Goal: Task Accomplishment & Management: Use online tool/utility

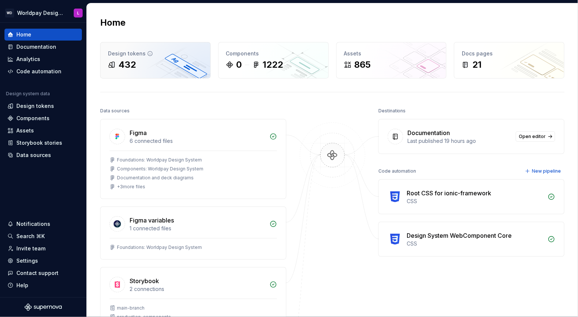
click at [142, 55] on div "Design tokens" at bounding box center [155, 53] width 95 height 7
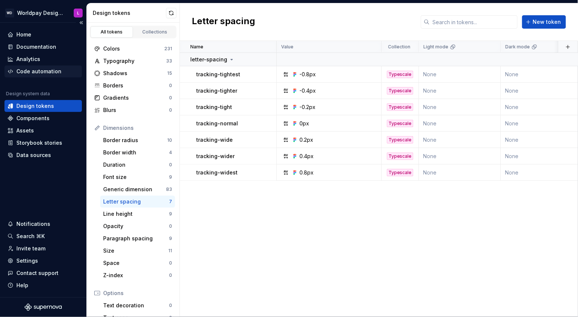
click at [39, 72] on div "Code automation" at bounding box center [38, 71] width 45 height 7
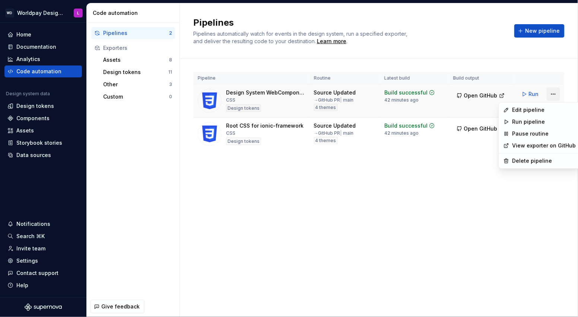
click at [552, 94] on html "WD Worldpay Design System L Home Documentation Analytics Code automation Design…" at bounding box center [289, 158] width 578 height 317
click at [524, 110] on div "Edit pipeline" at bounding box center [544, 110] width 64 height 7
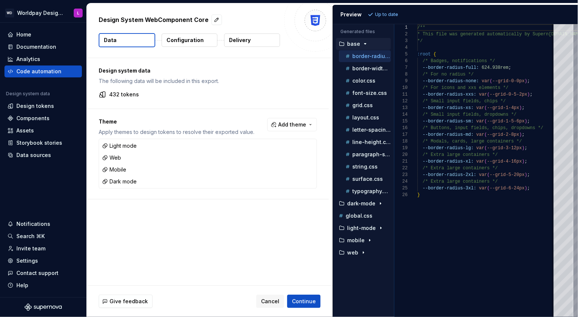
click at [181, 42] on p "Configuration" at bounding box center [184, 40] width 37 height 7
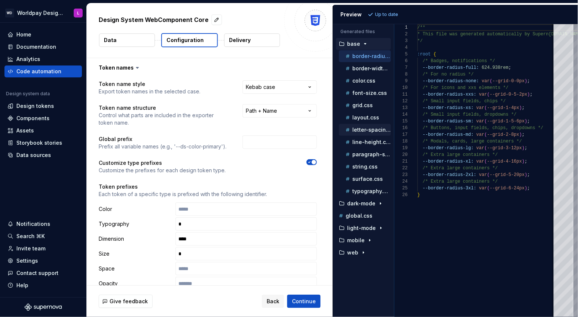
click at [366, 131] on p "letter-spacing.css" at bounding box center [371, 130] width 39 height 6
type textarea "**********"
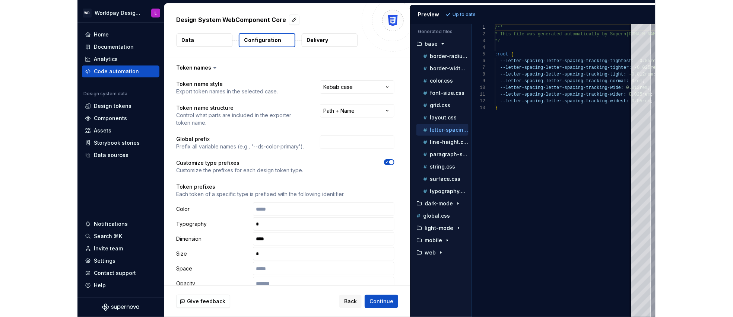
scroll to position [53, 0]
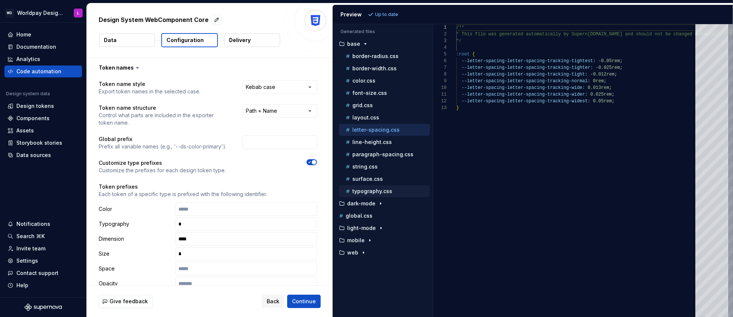
click at [361, 194] on div "typography.css" at bounding box center [387, 191] width 86 height 7
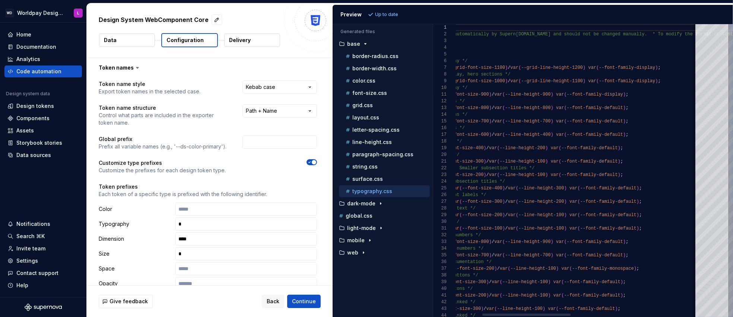
type textarea "**********"
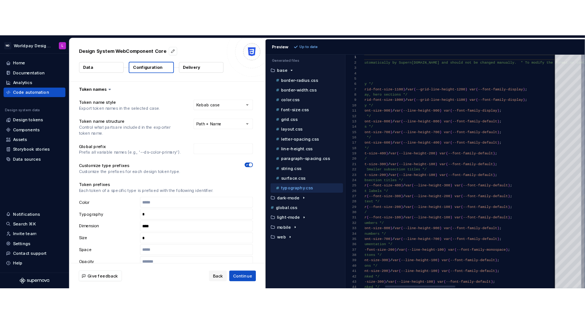
scroll to position [0, 258]
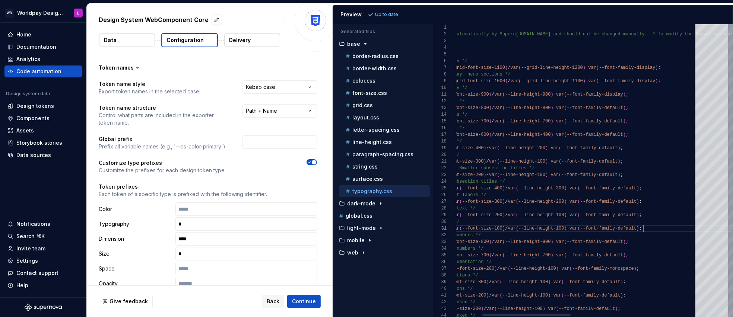
click at [578, 228] on div "* This file was generated automatically by Supern [DOMAIN_NAME] and should not …" at bounding box center [713, 267] width 658 height 487
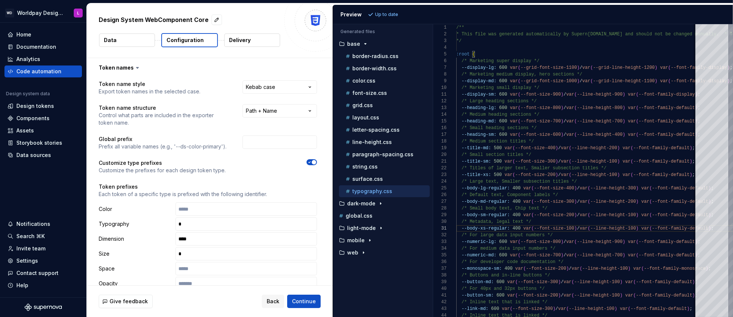
click at [378, 14] on p "Up to date" at bounding box center [386, 15] width 23 height 6
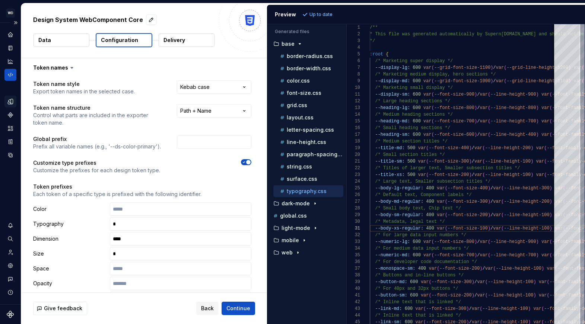
click at [11, 101] on icon "Design tokens" at bounding box center [10, 101] width 5 height 5
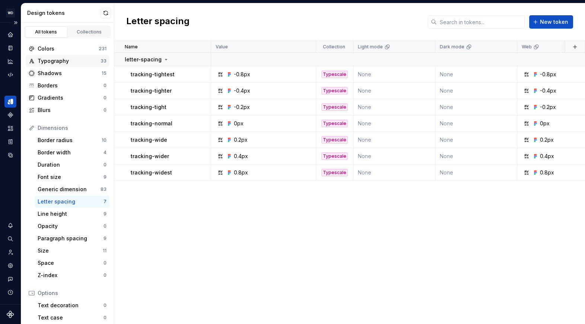
click at [82, 62] on div "Typography" at bounding box center [69, 60] width 63 height 7
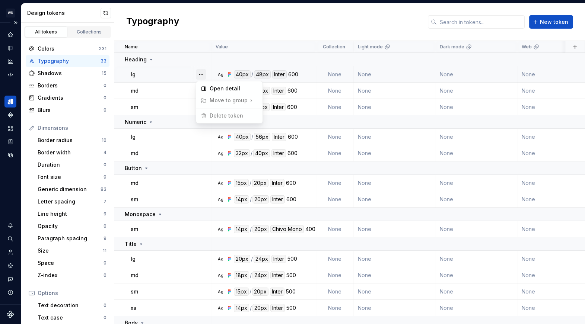
click at [203, 76] on button "button" at bounding box center [201, 74] width 10 height 10
click at [256, 35] on html "WD Worldpay Design System L Design system data Design tokens All tokens Collect…" at bounding box center [292, 162] width 585 height 324
click at [201, 73] on button "button" at bounding box center [201, 74] width 10 height 10
click at [220, 88] on div "Open detail" at bounding box center [234, 88] width 48 height 7
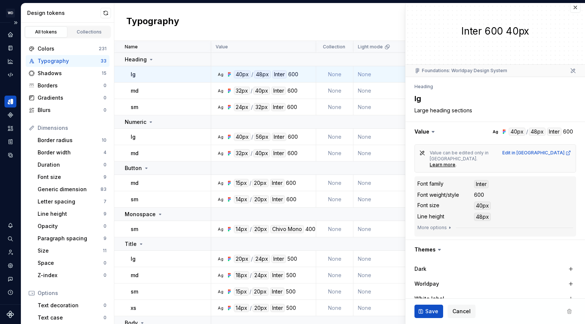
scroll to position [12, 0]
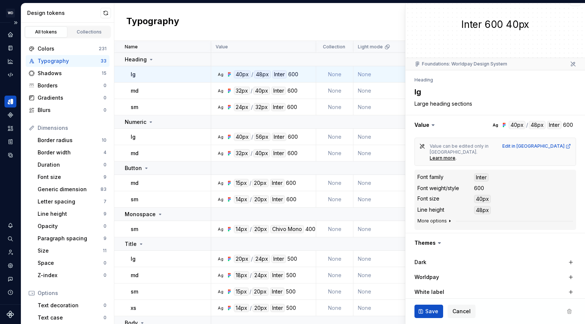
click at [441, 218] on button "More options" at bounding box center [435, 221] width 35 height 6
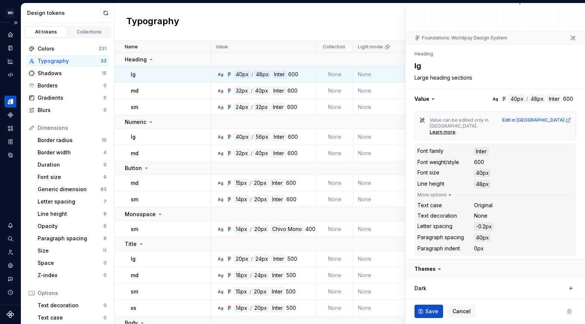
scroll to position [38, 0]
type textarea "*"
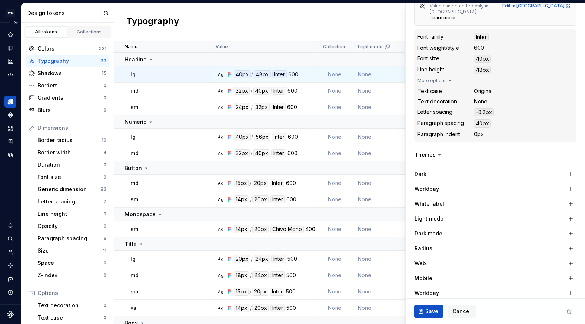
scroll to position [183, 0]
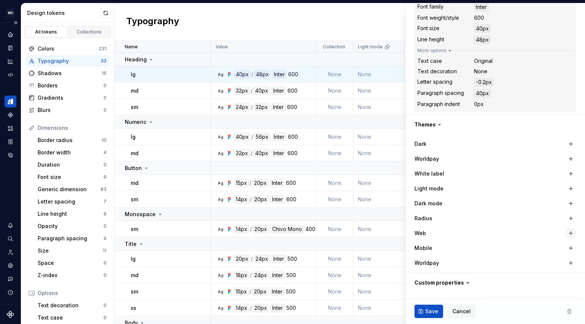
click at [571, 228] on button "button" at bounding box center [571, 233] width 10 height 10
click at [570, 243] on button "button" at bounding box center [571, 248] width 10 height 10
type textarea "*"
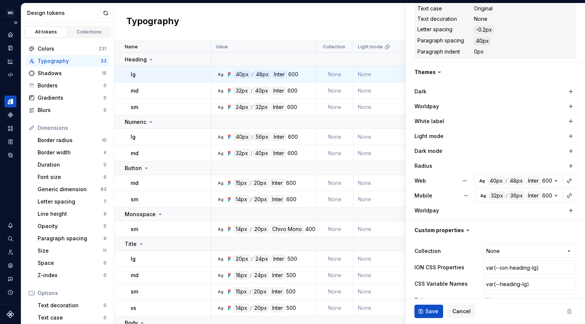
scroll to position [241, 0]
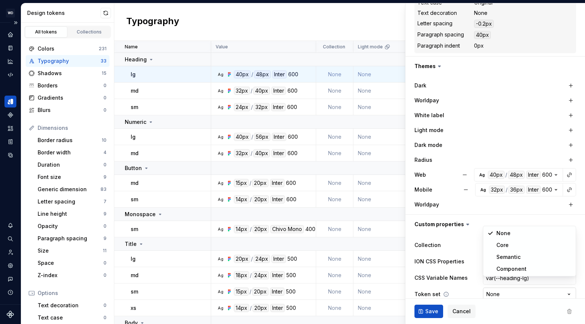
click at [504, 283] on html "WD Worldpay Design System L Design system data Design tokens All tokens Collect…" at bounding box center [292, 162] width 585 height 324
click at [507, 210] on html "WD Worldpay Design System L Design system data Design tokens All tokens Collect…" at bounding box center [292, 162] width 585 height 324
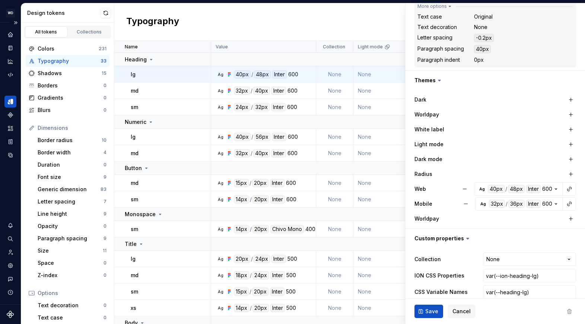
scroll to position [226, 0]
click at [498, 250] on html "WD Worldpay Design System L Design system data Design tokens All tokens Collect…" at bounding box center [292, 162] width 585 height 324
click at [475, 227] on html "WD Worldpay Design System L Design system data Design tokens All tokens Collect…" at bounding box center [292, 162] width 585 height 324
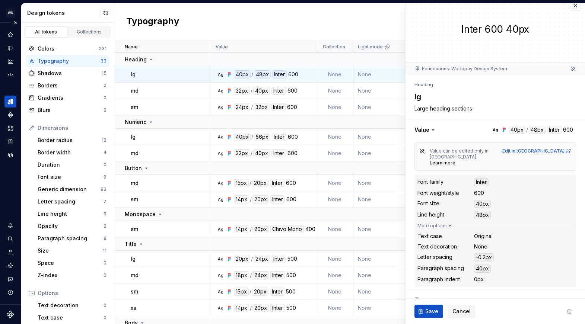
scroll to position [0, 0]
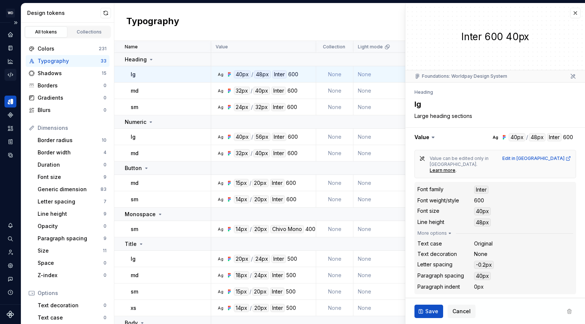
click at [10, 76] on icon "Code automation" at bounding box center [10, 75] width 5 height 4
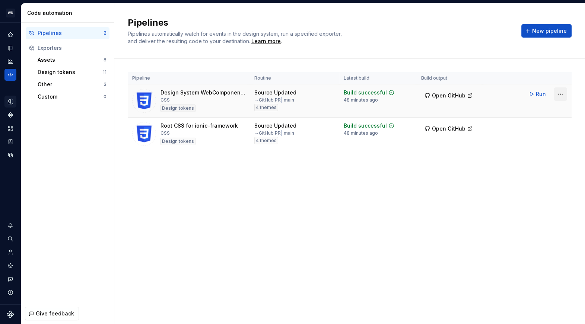
click at [562, 96] on html "WD Worldpay Design System L Design system data Code automation Pipelines 2 Expo…" at bounding box center [292, 162] width 585 height 324
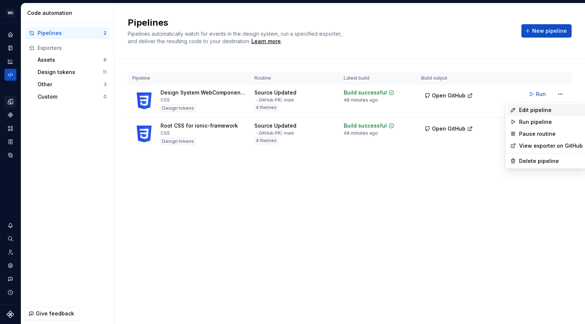
click at [539, 110] on div "Edit pipeline" at bounding box center [551, 110] width 64 height 7
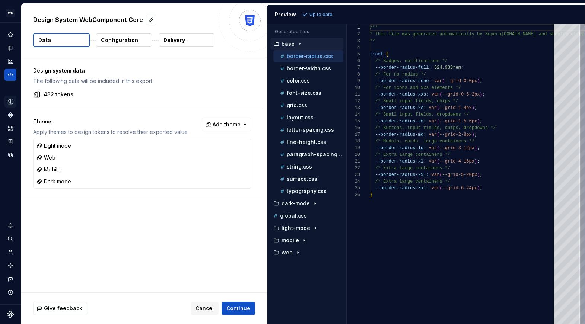
click at [110, 41] on p "Configuration" at bounding box center [119, 40] width 37 height 7
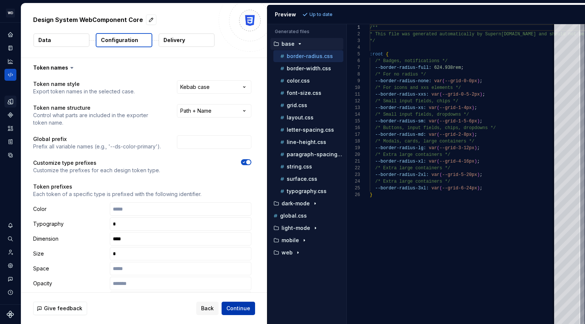
click at [243, 308] on span "Continue" at bounding box center [238, 308] width 24 height 7
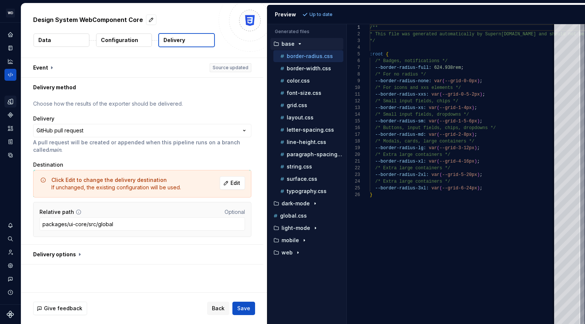
click at [262, 209] on div "**********" at bounding box center [142, 170] width 242 height 147
click at [306, 191] on p "typography.css" at bounding box center [307, 191] width 40 height 6
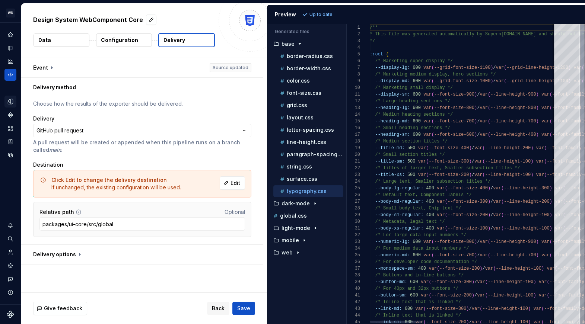
scroll to position [53, 0]
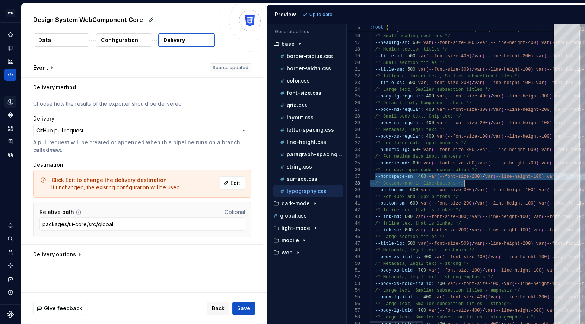
drag, startPoint x: 375, startPoint y: 177, endPoint x: 471, endPoint y: 185, distance: 96.4
type textarea "**********"
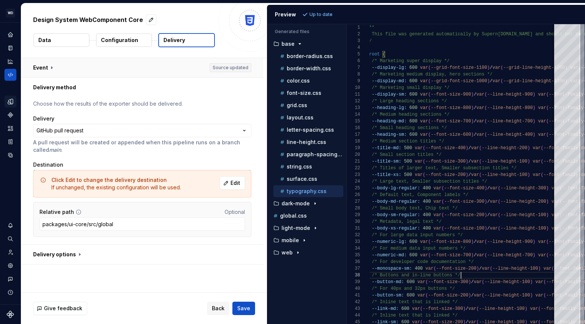
click at [234, 68] on button "button" at bounding box center [142, 67] width 242 height 19
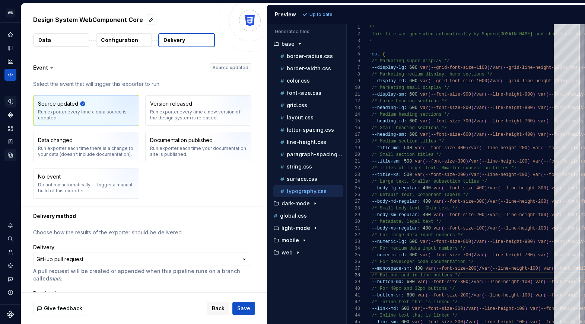
click at [10, 154] on icon "Data sources" at bounding box center [10, 155] width 4 height 4
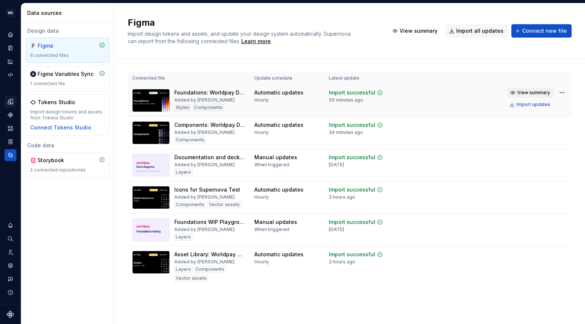
click at [532, 95] on span "View summary" at bounding box center [533, 93] width 33 height 6
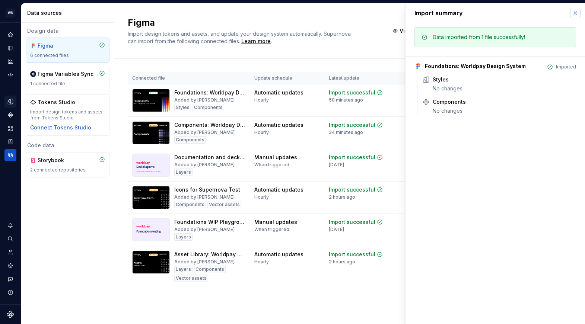
click at [572, 15] on button "button" at bounding box center [575, 13] width 10 height 10
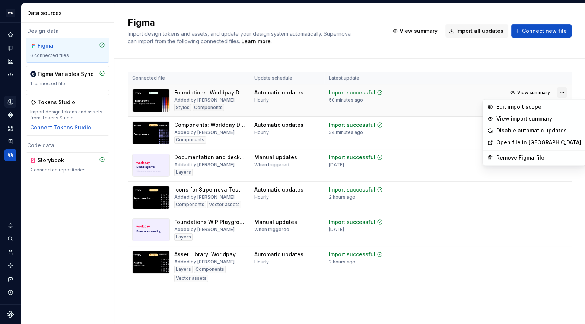
click at [563, 92] on html "WD Worldpay Design System L Design system data Data sources Design data Figma 6…" at bounding box center [292, 162] width 585 height 324
click at [547, 74] on html "WD Worldpay Design System L Design system data Data sources Design data Figma 6…" at bounding box center [292, 162] width 585 height 324
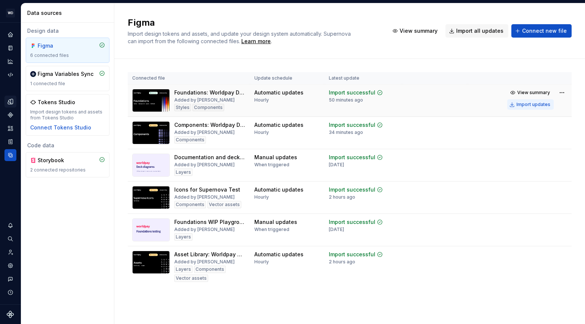
click at [525, 104] on div "Import updates" at bounding box center [534, 105] width 34 height 6
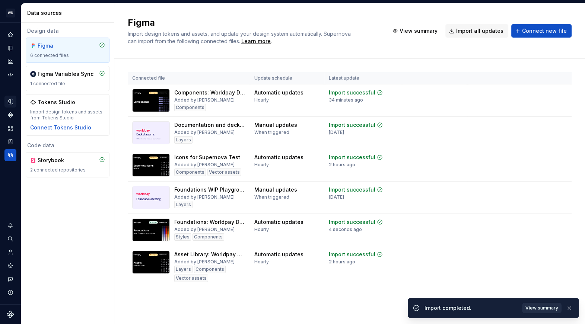
click at [535, 308] on span "View summary" at bounding box center [542, 308] width 33 height 6
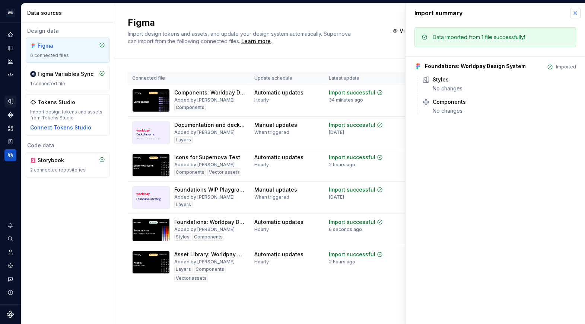
click at [578, 13] on button "button" at bounding box center [575, 13] width 10 height 10
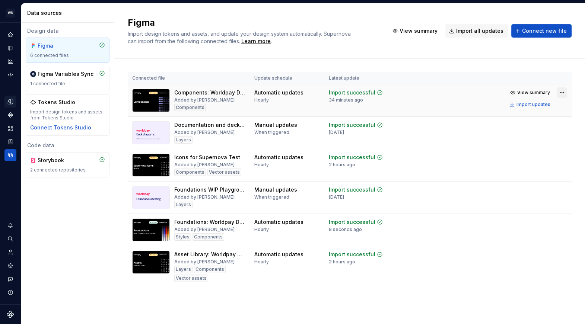
click at [562, 94] on html "WD Worldpay Design System L Design system data Data sources Design data Figma 6…" at bounding box center [292, 162] width 585 height 324
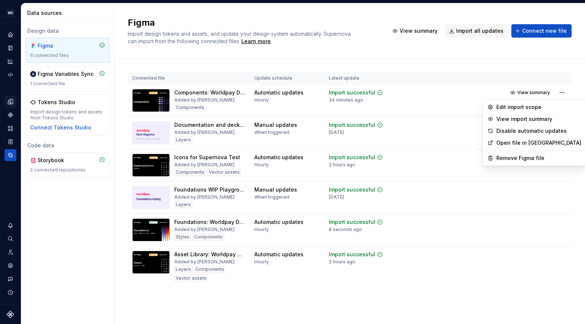
click at [463, 66] on html "WD Worldpay Design System L Design system data Data sources Design data Figma 6…" at bounding box center [292, 162] width 585 height 324
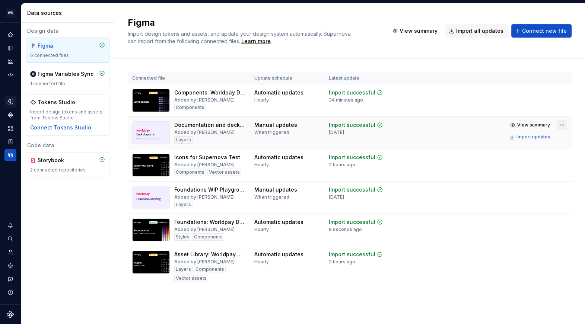
click at [563, 123] on html "WD Worldpay Design System L Design system data Data sources Design data Figma 6…" at bounding box center [292, 162] width 585 height 324
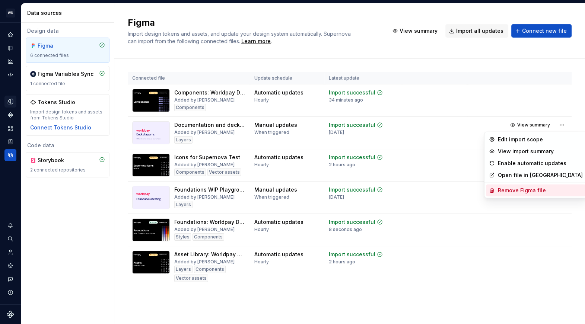
click at [514, 191] on div "Remove Figma file" at bounding box center [540, 190] width 85 height 7
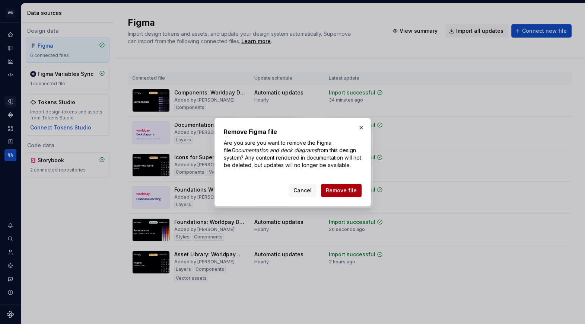
click at [348, 190] on span "Remove file" at bounding box center [341, 190] width 31 height 7
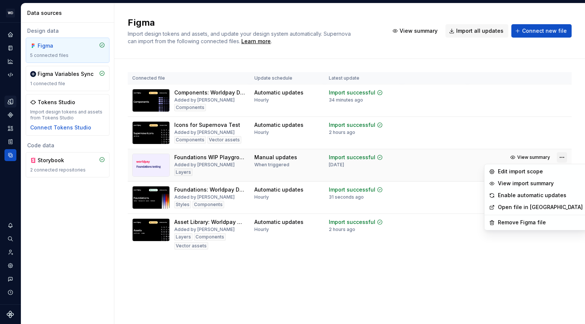
click at [566, 157] on html "WD Worldpay Design System L Design system data Data sources Design data Figma 5…" at bounding box center [292, 162] width 585 height 324
click at [523, 218] on div "Remove Figma file" at bounding box center [536, 223] width 100 height 12
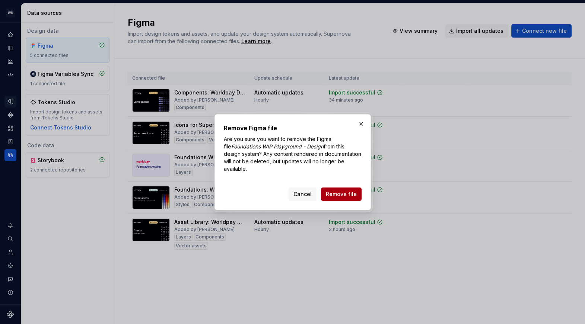
click at [346, 191] on span "Remove file" at bounding box center [341, 194] width 31 height 7
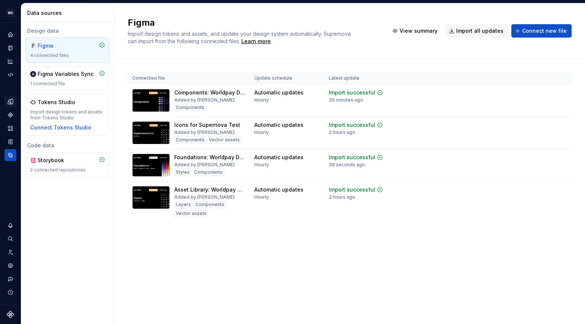
click at [12, 100] on icon "Design tokens" at bounding box center [12, 101] width 2 height 5
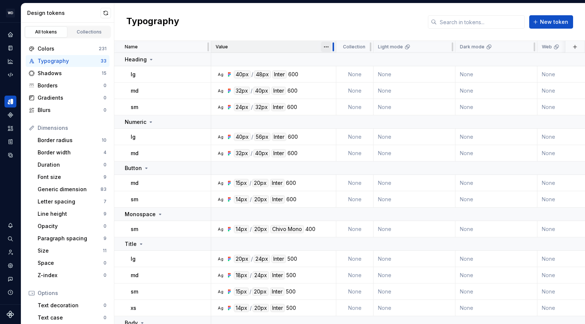
drag, startPoint x: 315, startPoint y: 47, endPoint x: 329, endPoint y: 48, distance: 13.8
click at [330, 48] on div at bounding box center [333, 47] width 6 height 12
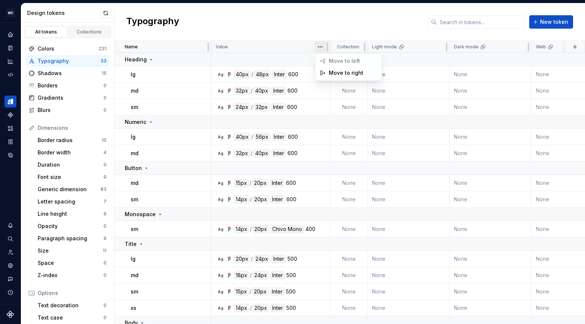
click at [323, 48] on html "WD Worldpay Design System L Design system data Design tokens All tokens Collect…" at bounding box center [292, 162] width 585 height 324
click at [298, 47] on html "WD Worldpay Design System L Design system data Design tokens All tokens Collect…" at bounding box center [292, 162] width 585 height 324
click at [203, 74] on button "button" at bounding box center [201, 74] width 10 height 10
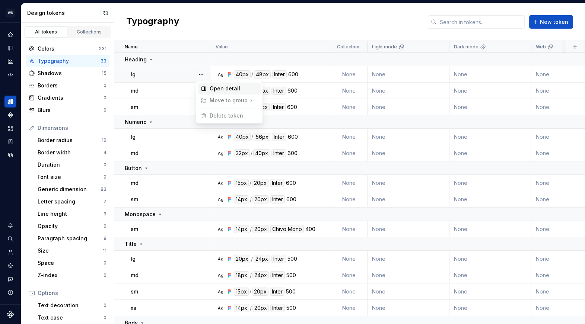
click at [214, 87] on div "Open detail" at bounding box center [234, 88] width 48 height 7
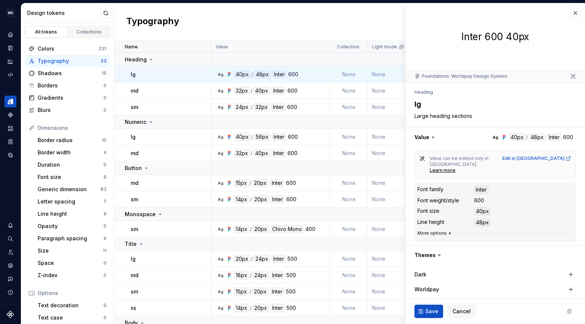
click at [444, 231] on button "More options" at bounding box center [435, 234] width 35 height 6
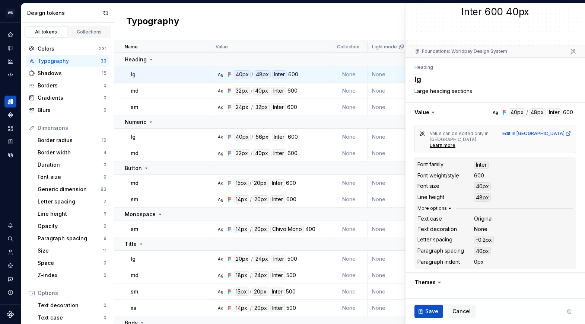
scroll to position [25, 0]
click at [482, 236] on div "-0.2px" at bounding box center [484, 240] width 20 height 8
click at [507, 236] on dd "-0.2px" at bounding box center [523, 240] width 99 height 8
type textarea "*"
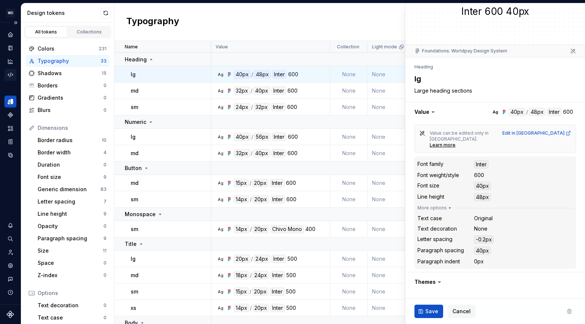
click at [12, 76] on icon "Code automation" at bounding box center [10, 75] width 7 height 7
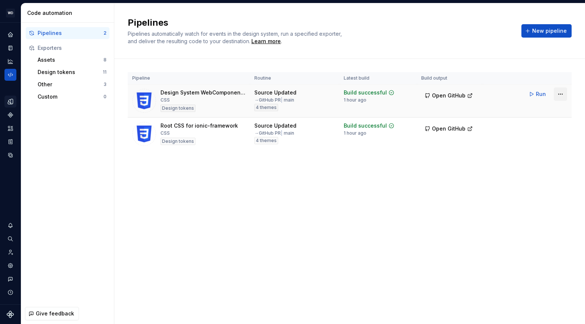
click at [560, 96] on html "WD Worldpay Design System L Design system data Code automation Pipelines 2 Expo…" at bounding box center [292, 162] width 585 height 324
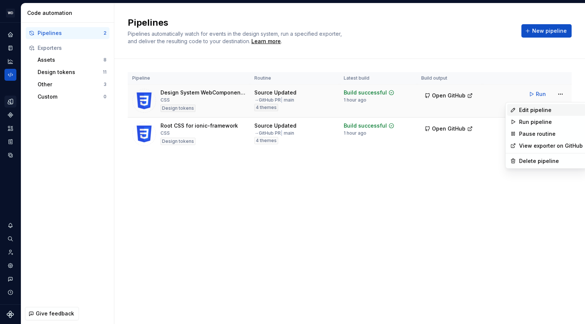
click at [527, 109] on div "Edit pipeline" at bounding box center [551, 110] width 64 height 7
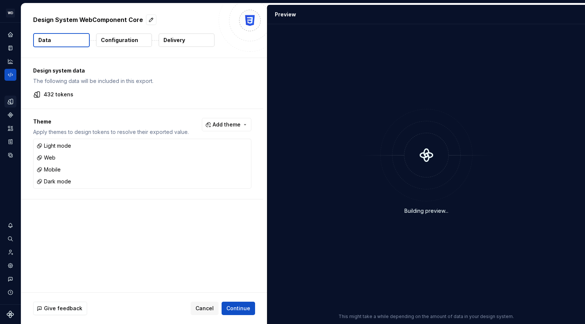
click at [115, 43] on p "Configuration" at bounding box center [119, 40] width 37 height 7
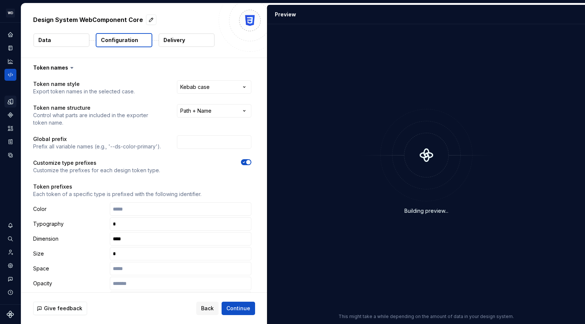
click at [60, 43] on button "Data" at bounding box center [62, 40] width 56 height 13
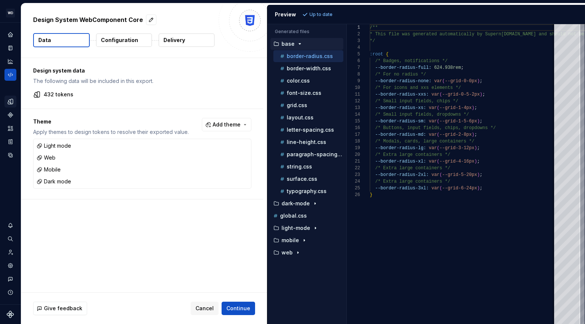
click at [56, 95] on p "432 tokens" at bounding box center [59, 94] width 30 height 7
click at [306, 140] on p "line-height.css" at bounding box center [306, 142] width 39 height 6
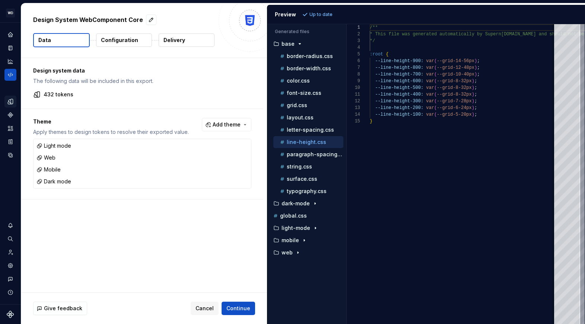
scroll to position [67, 0]
click at [299, 177] on p "surface.css" at bounding box center [302, 179] width 31 height 6
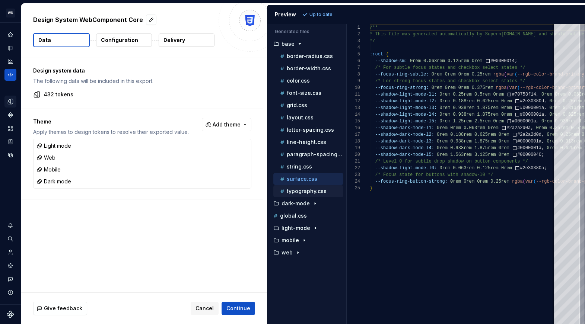
click at [308, 193] on p "typography.css" at bounding box center [307, 191] width 40 height 6
type textarea "**********"
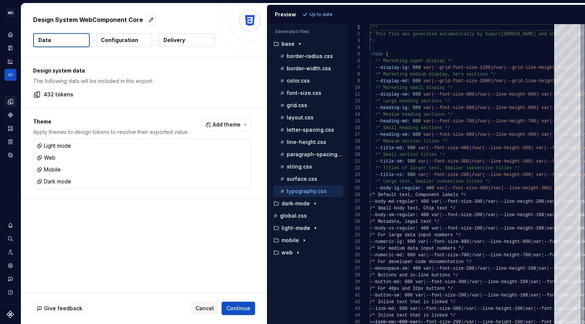
scroll to position [53, 0]
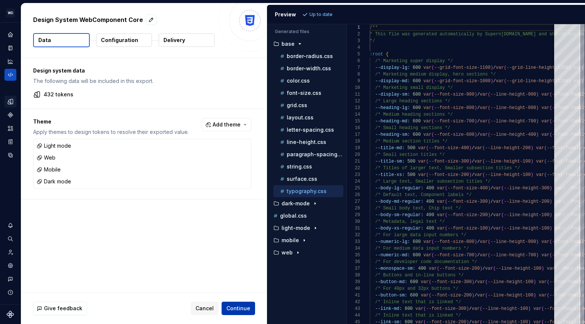
click at [244, 311] on span "Continue" at bounding box center [238, 308] width 24 height 7
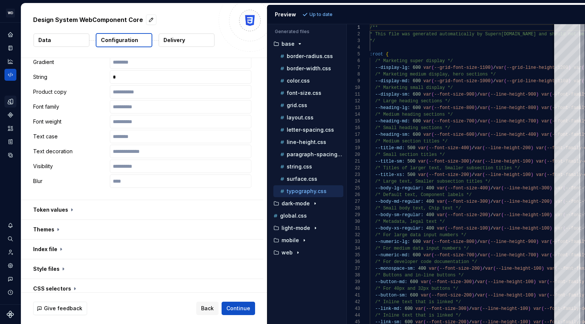
scroll to position [431, 0]
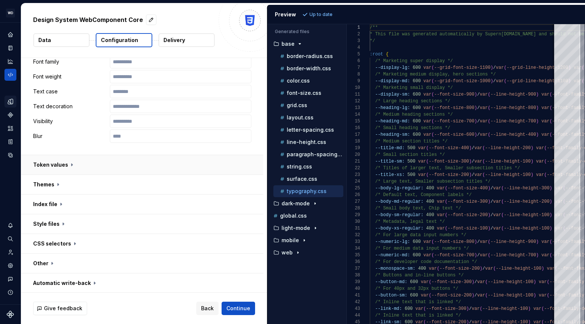
click at [58, 166] on button "button" at bounding box center [142, 164] width 242 height 19
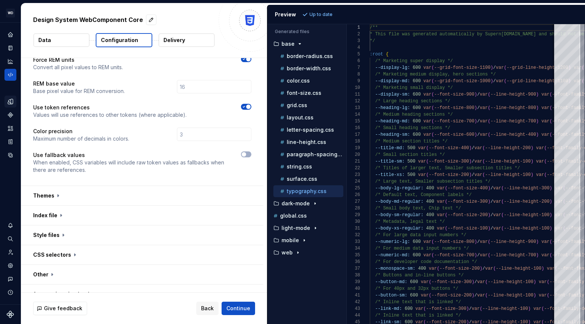
scroll to position [587, 0]
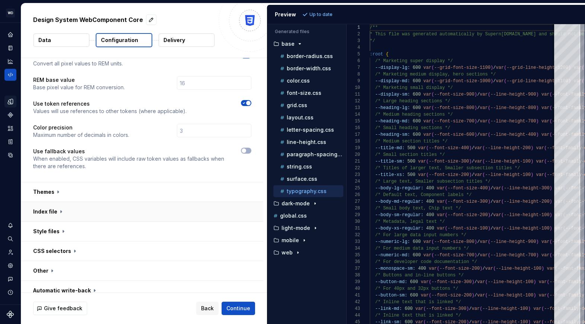
click at [55, 205] on button "button" at bounding box center [142, 211] width 242 height 19
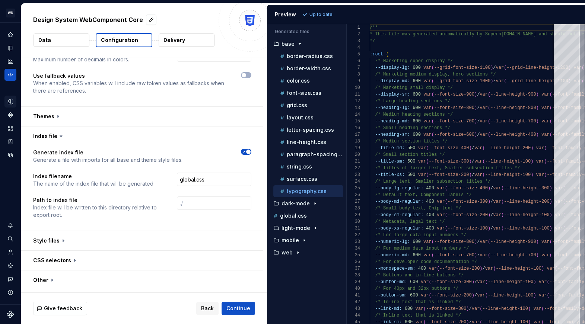
scroll to position [672, 0]
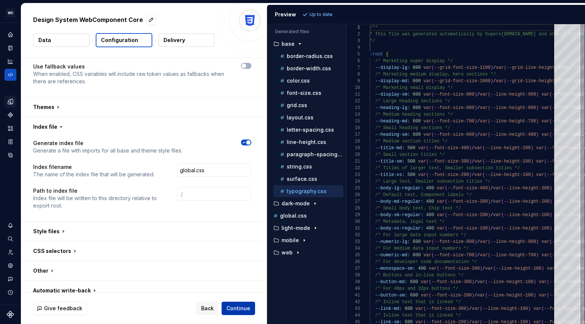
click at [238, 309] on span "Continue" at bounding box center [238, 308] width 24 height 7
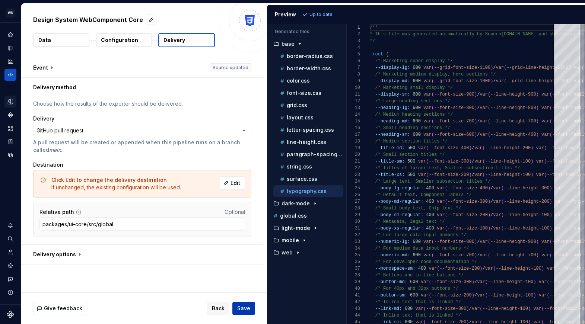
click at [238, 309] on span "Save" at bounding box center [243, 308] width 13 height 7
